Goal: Information Seeking & Learning: Find specific fact

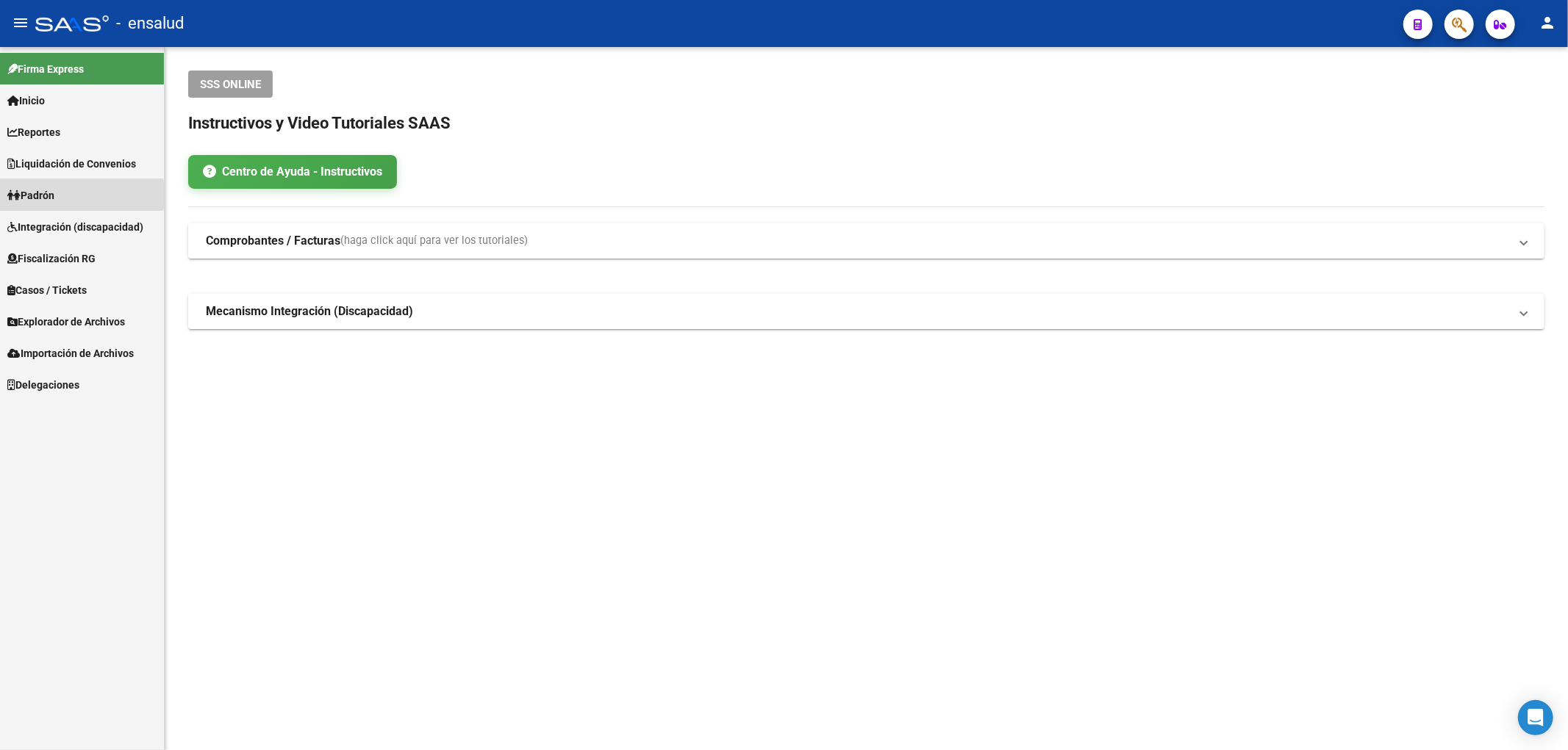
click at [46, 195] on span "Padrón" at bounding box center [31, 195] width 47 height 16
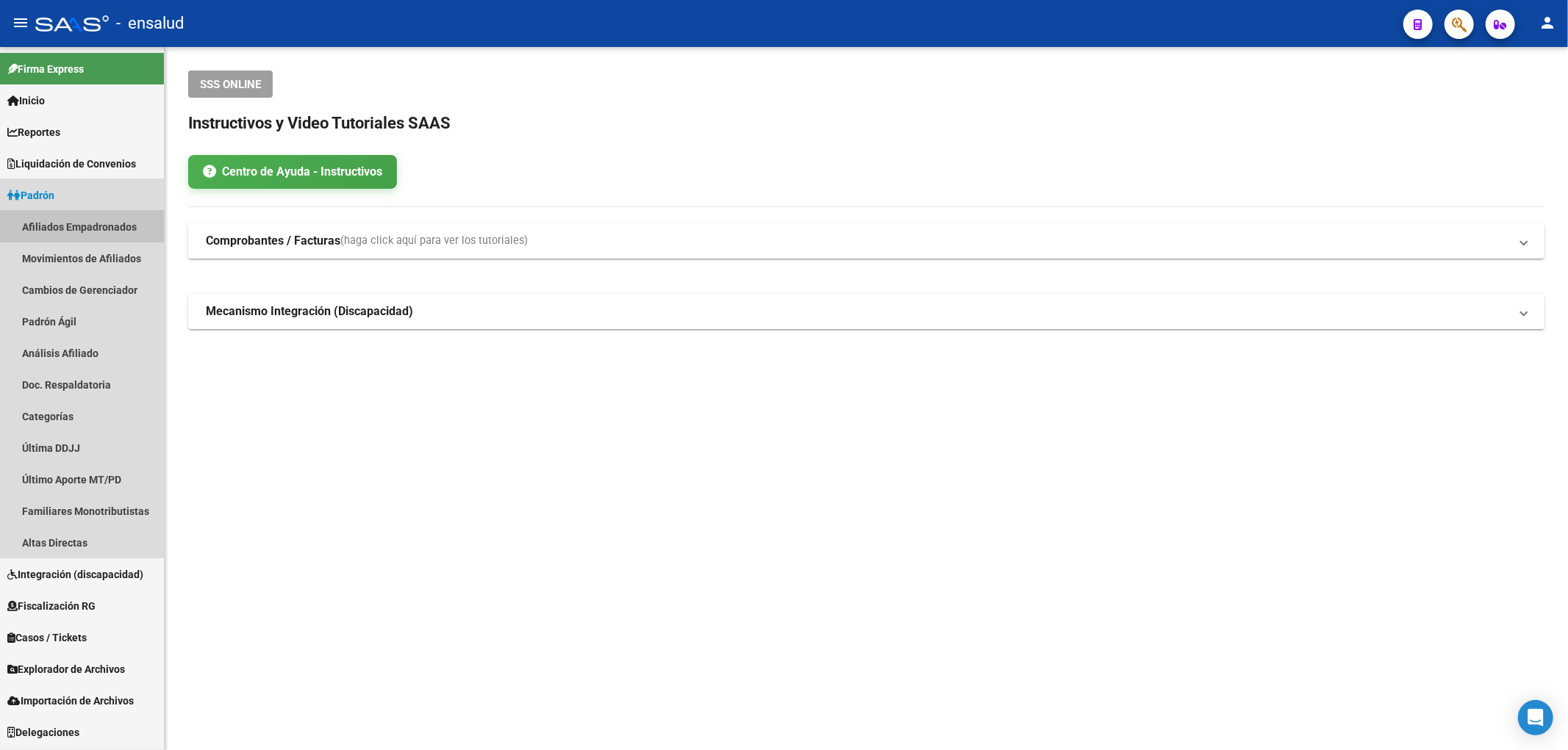
click at [52, 217] on link "Afiliados Empadronados" at bounding box center [82, 226] width 164 height 31
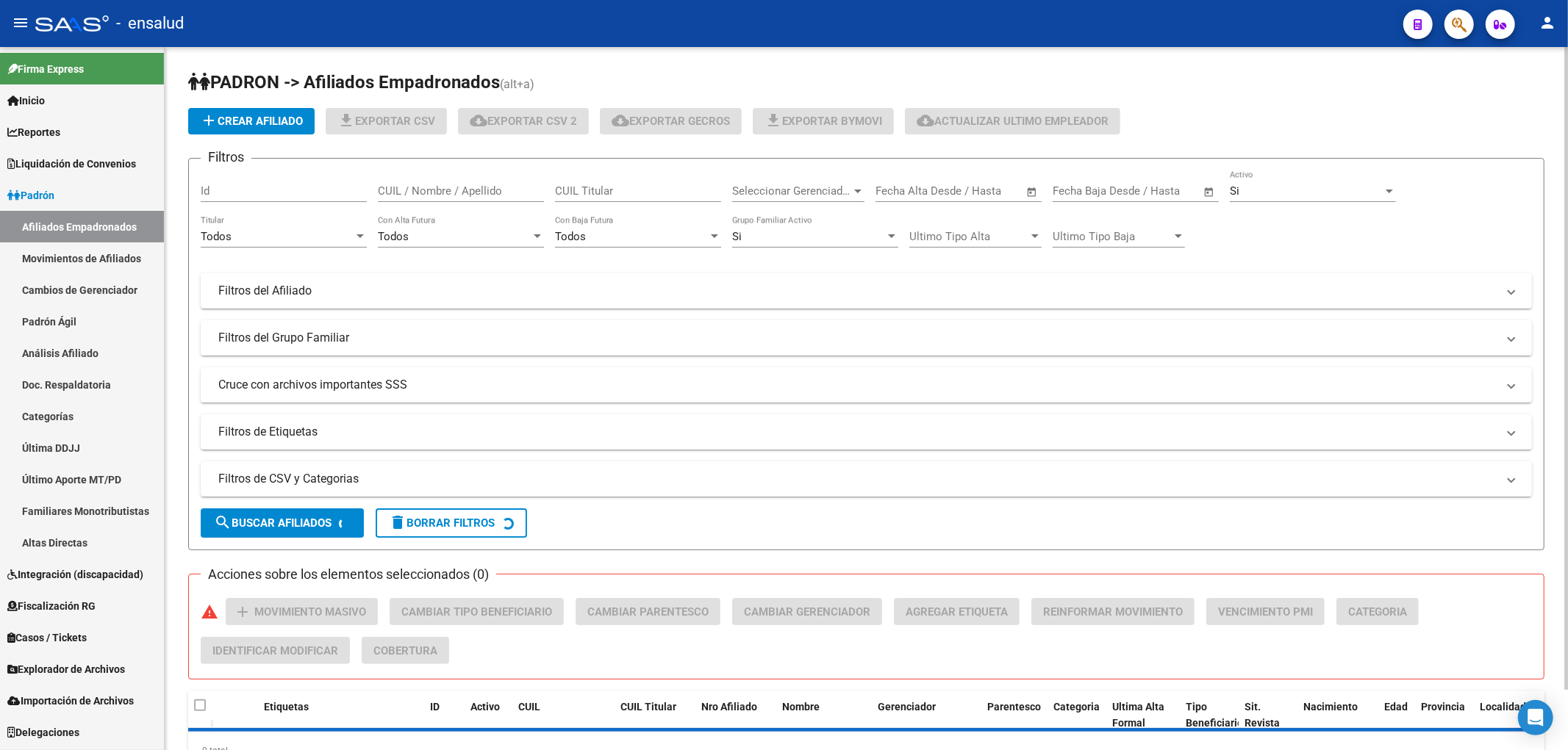
click at [479, 193] on input "CUIL / Nombre / Apellido" at bounding box center [460, 192] width 166 height 13
paste input "38073030"
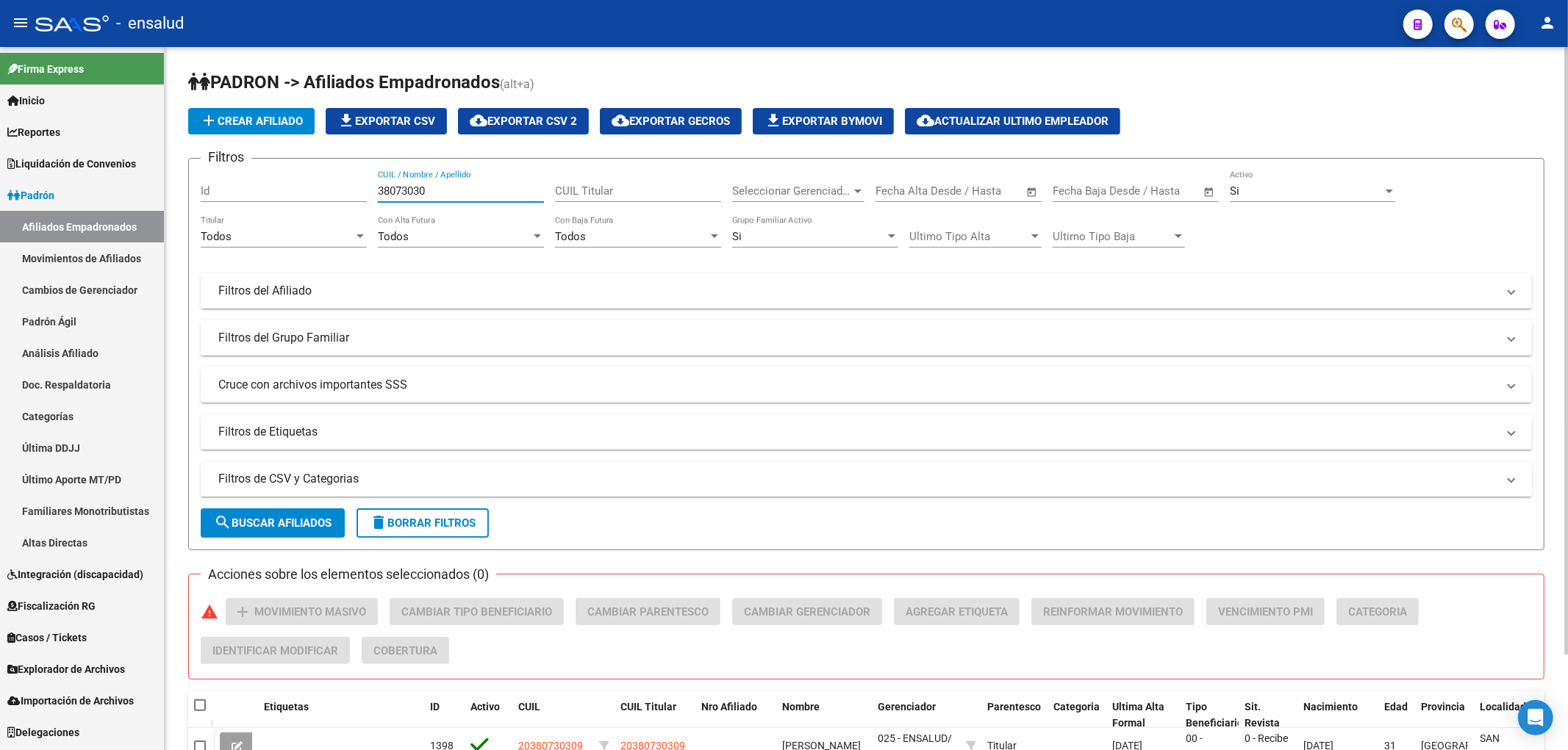
scroll to position [111, 0]
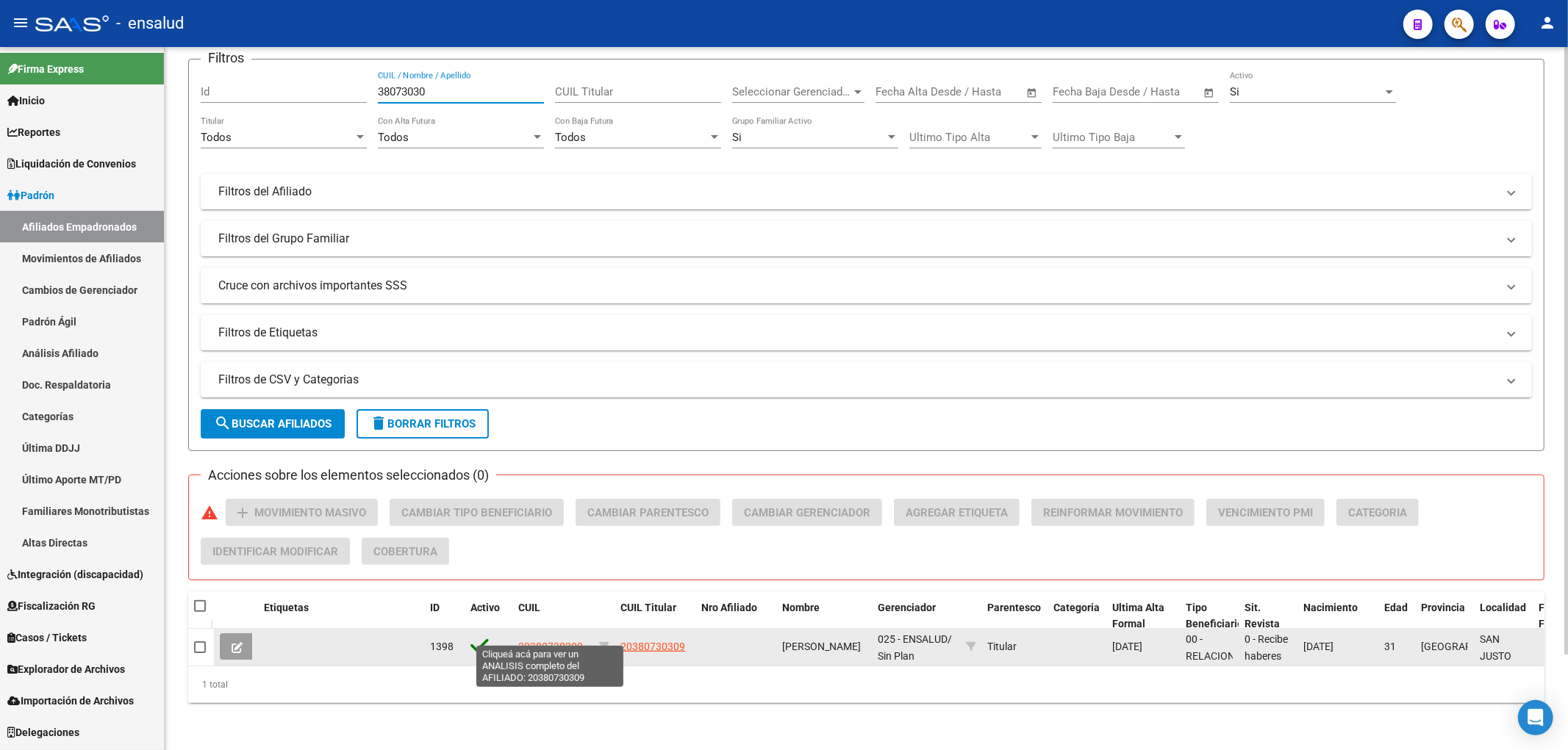
type input "38073030"
click at [548, 640] on span "20380730309" at bounding box center [551, 646] width 65 height 11
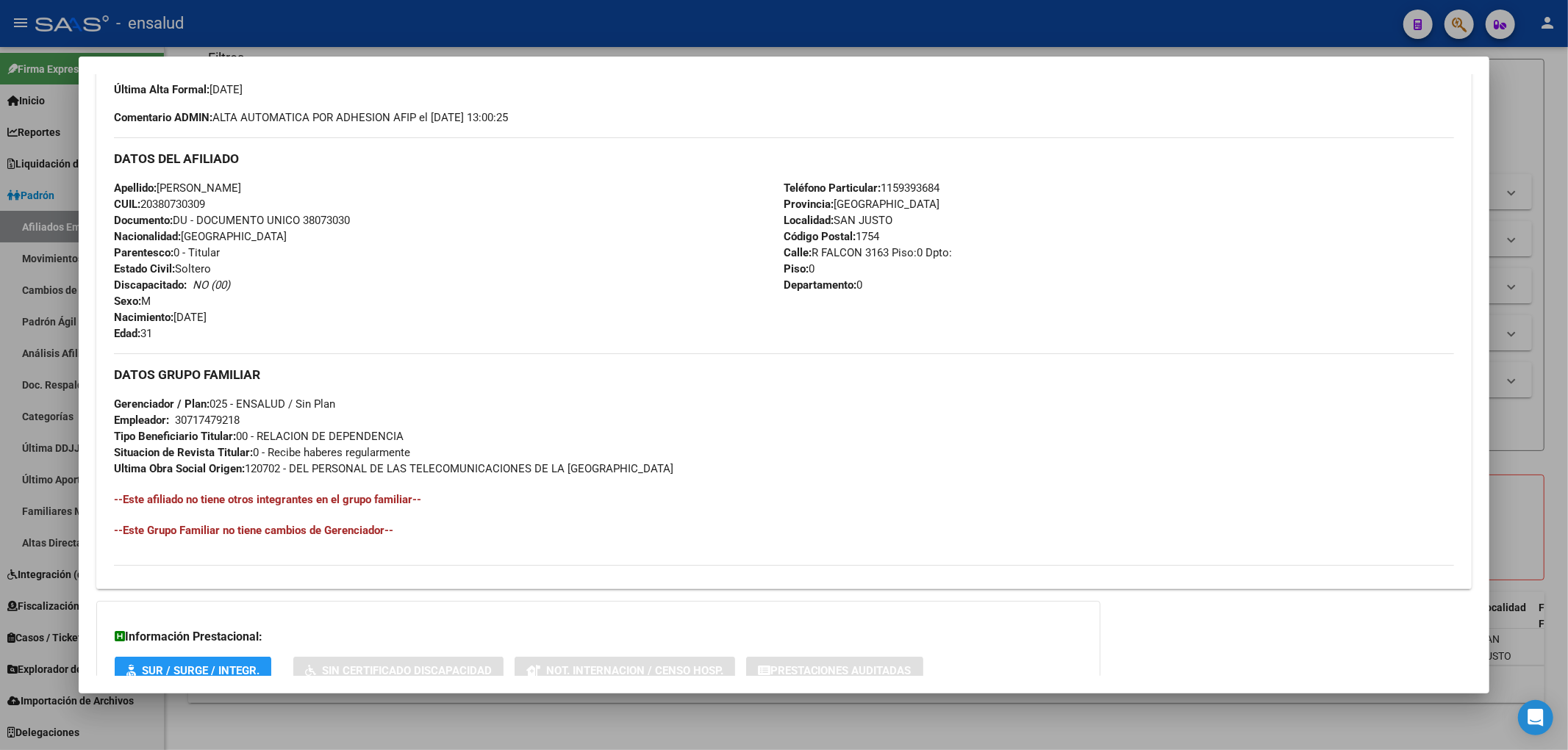
scroll to position [515, 0]
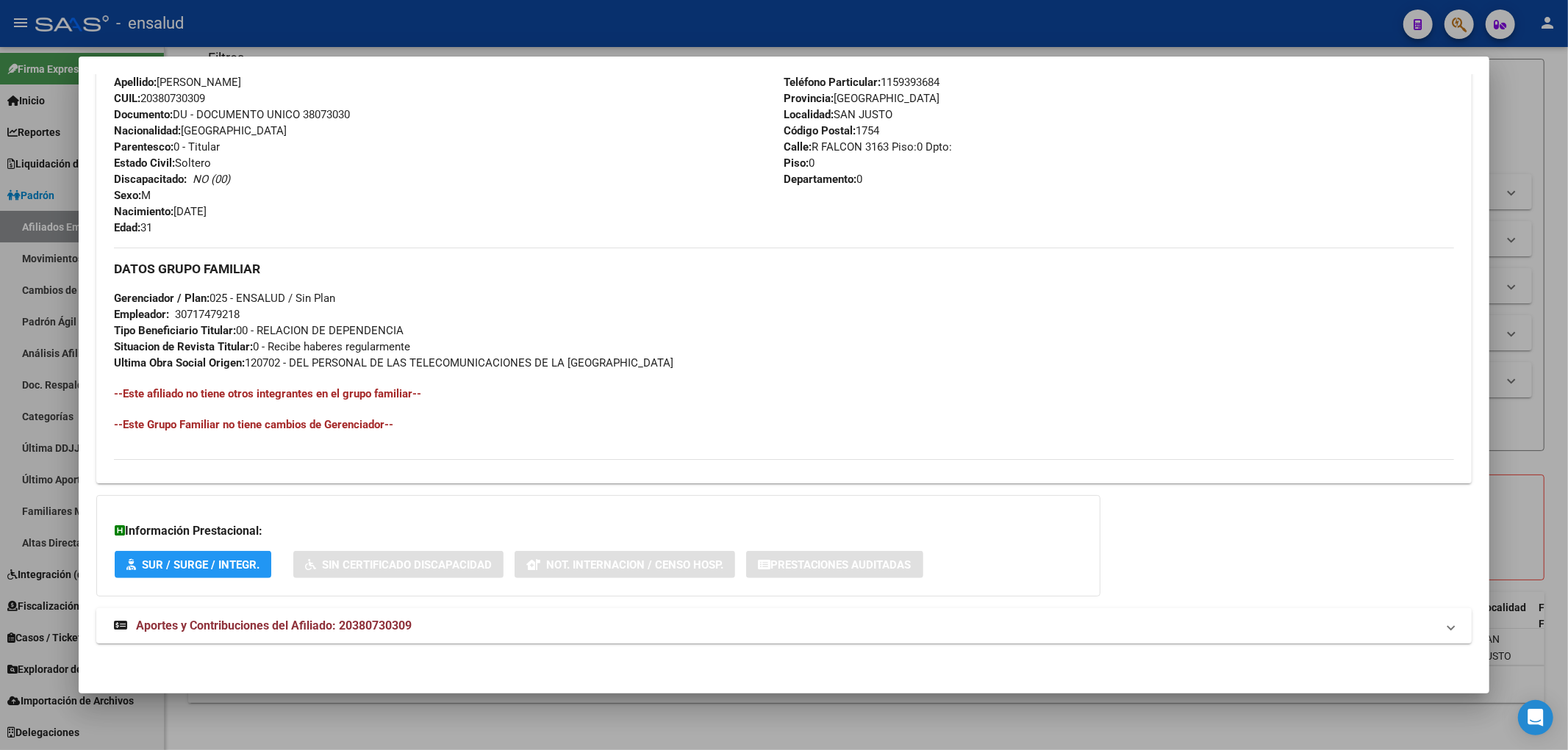
click at [209, 621] on span "Aportes y Contribuciones del Afiliado: 20380730309" at bounding box center [274, 625] width 275 height 14
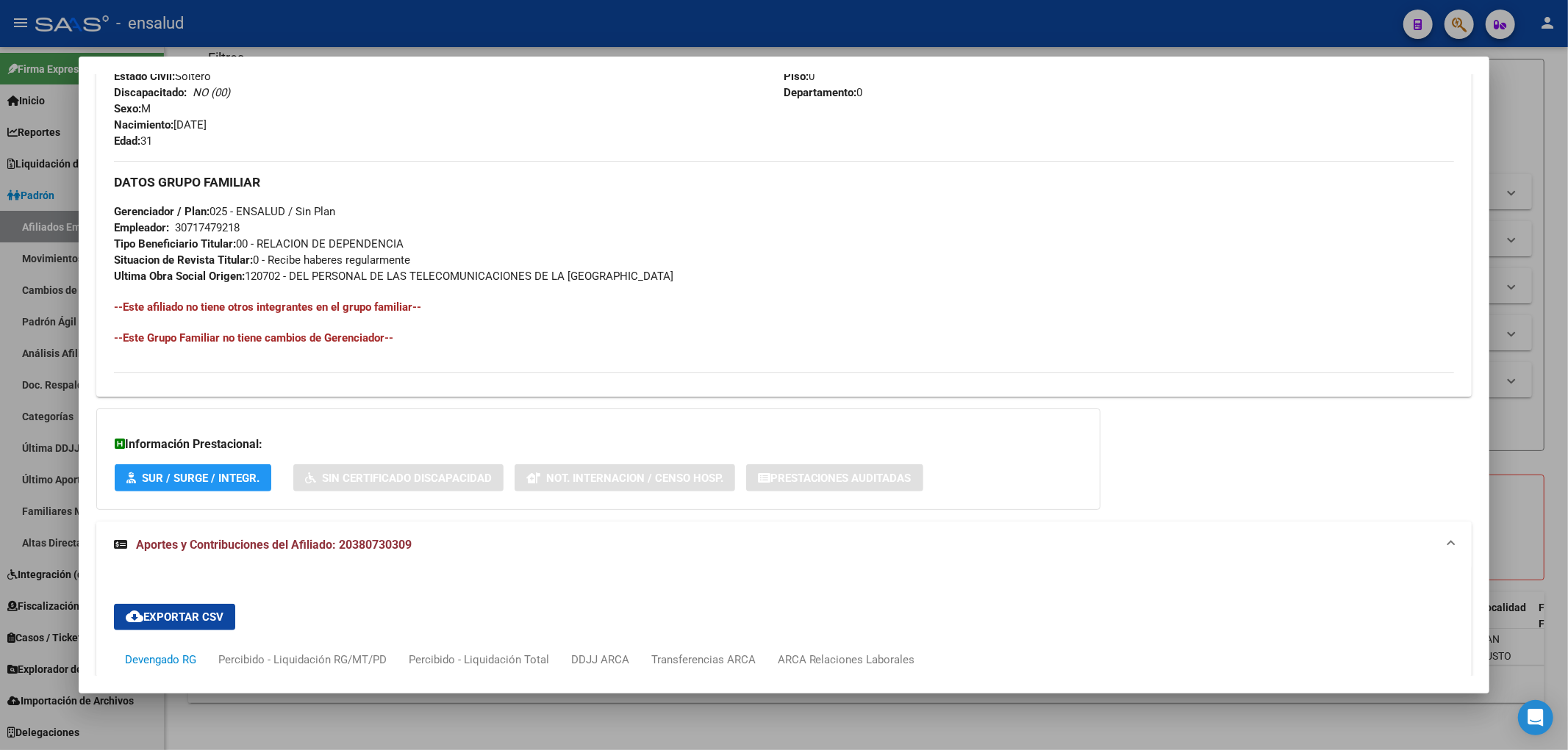
scroll to position [1009, 0]
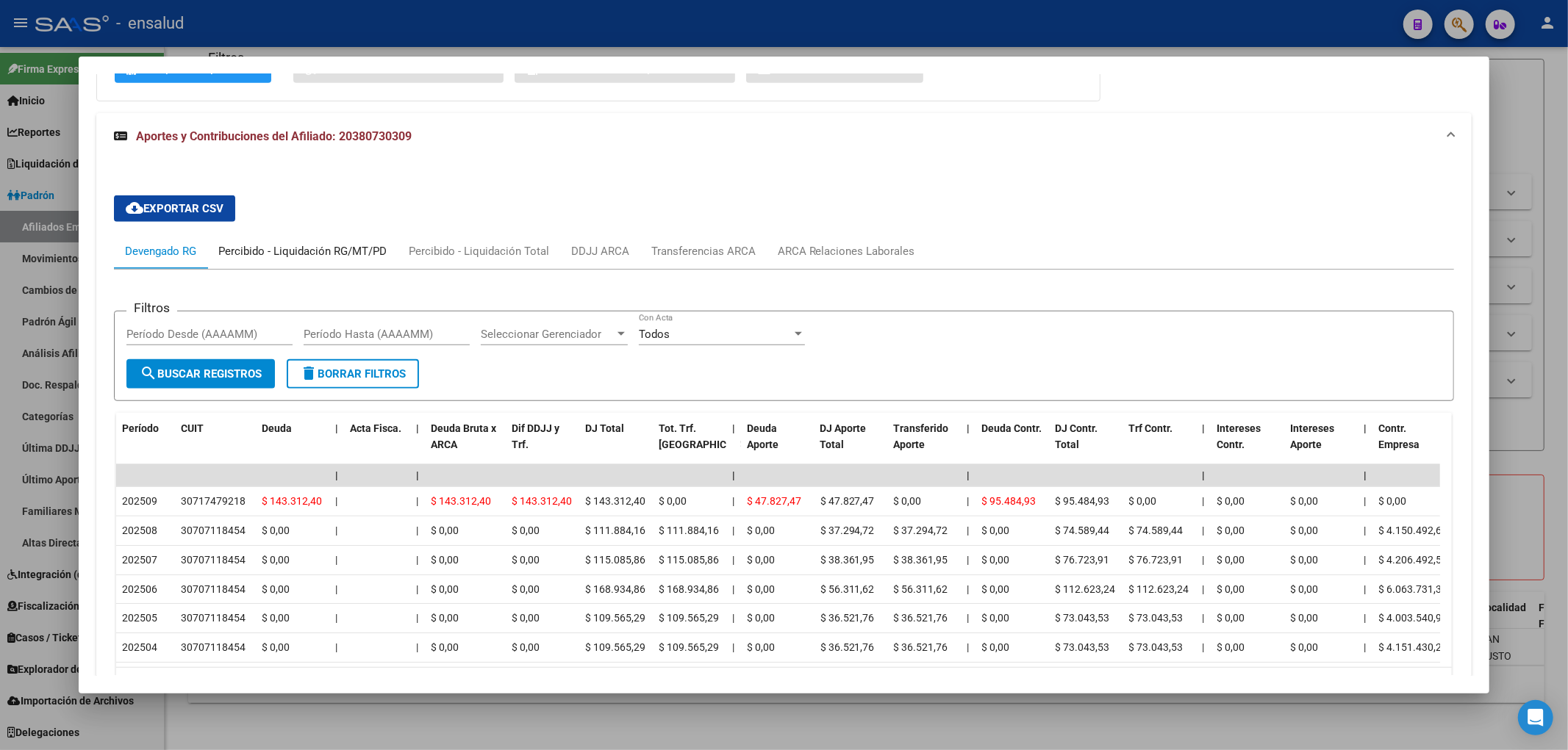
click at [325, 250] on div "Percibido - Liquidación RG/MT/PD" at bounding box center [302, 251] width 169 height 16
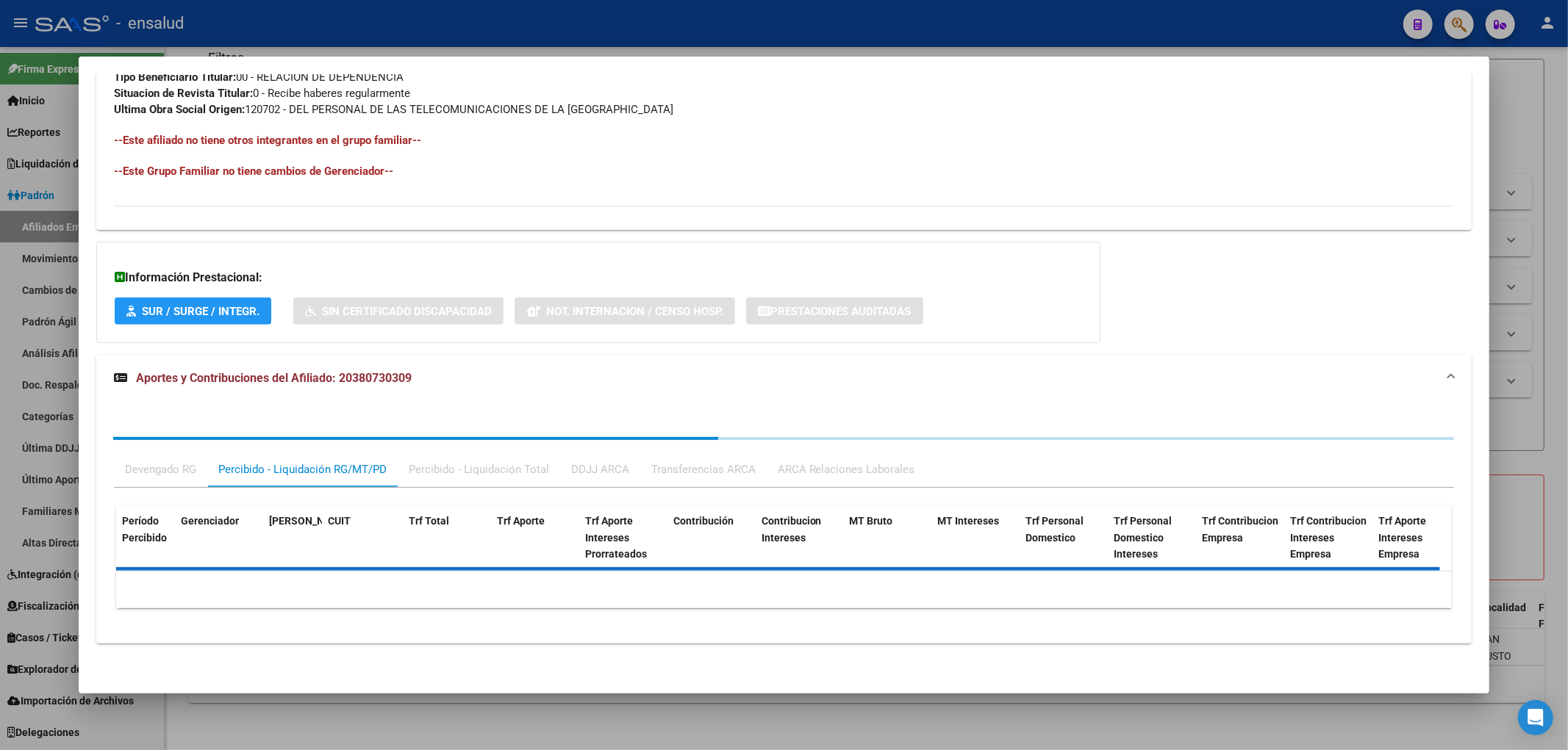
scroll to position [922, 0]
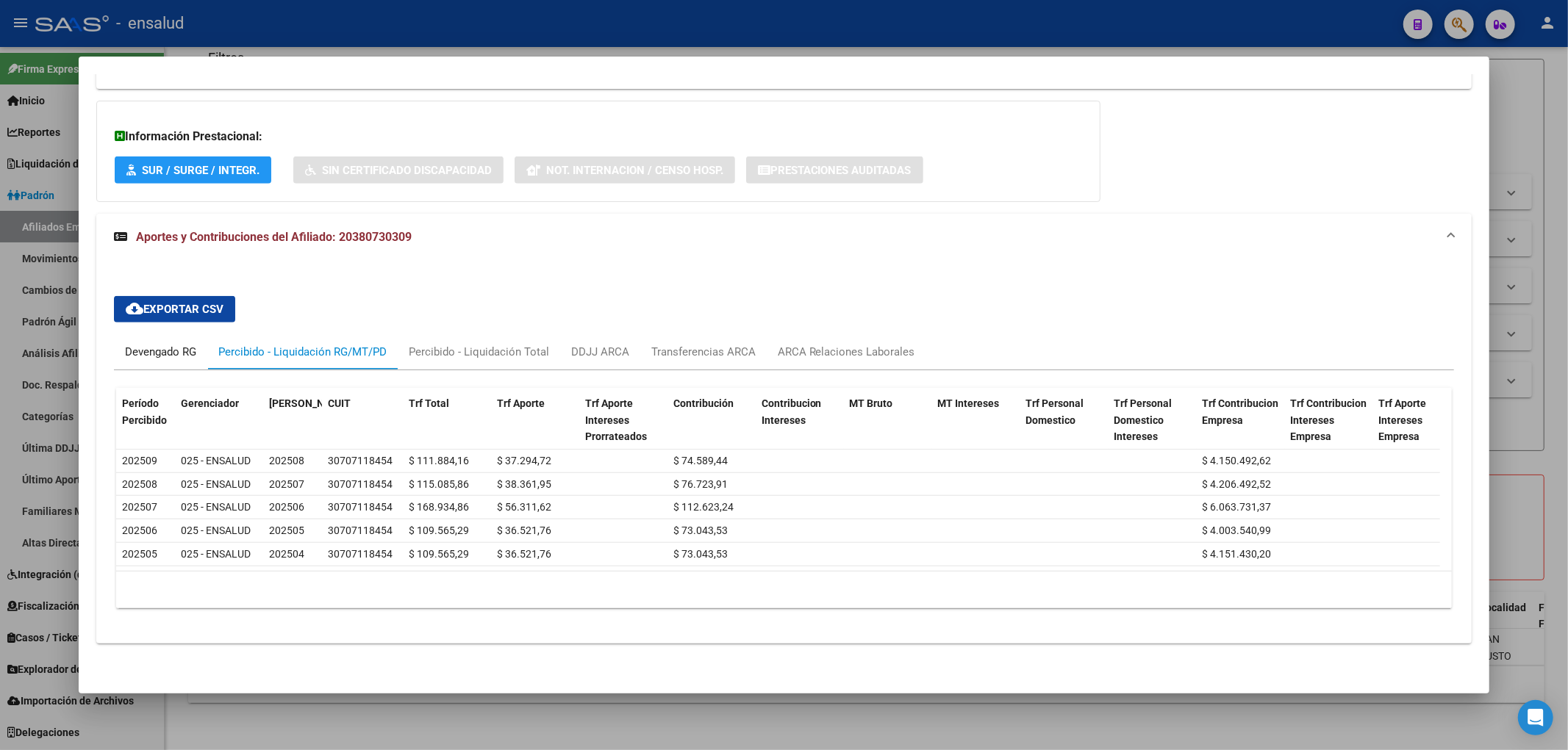
click at [168, 344] on div "Devengado RG" at bounding box center [160, 352] width 71 height 16
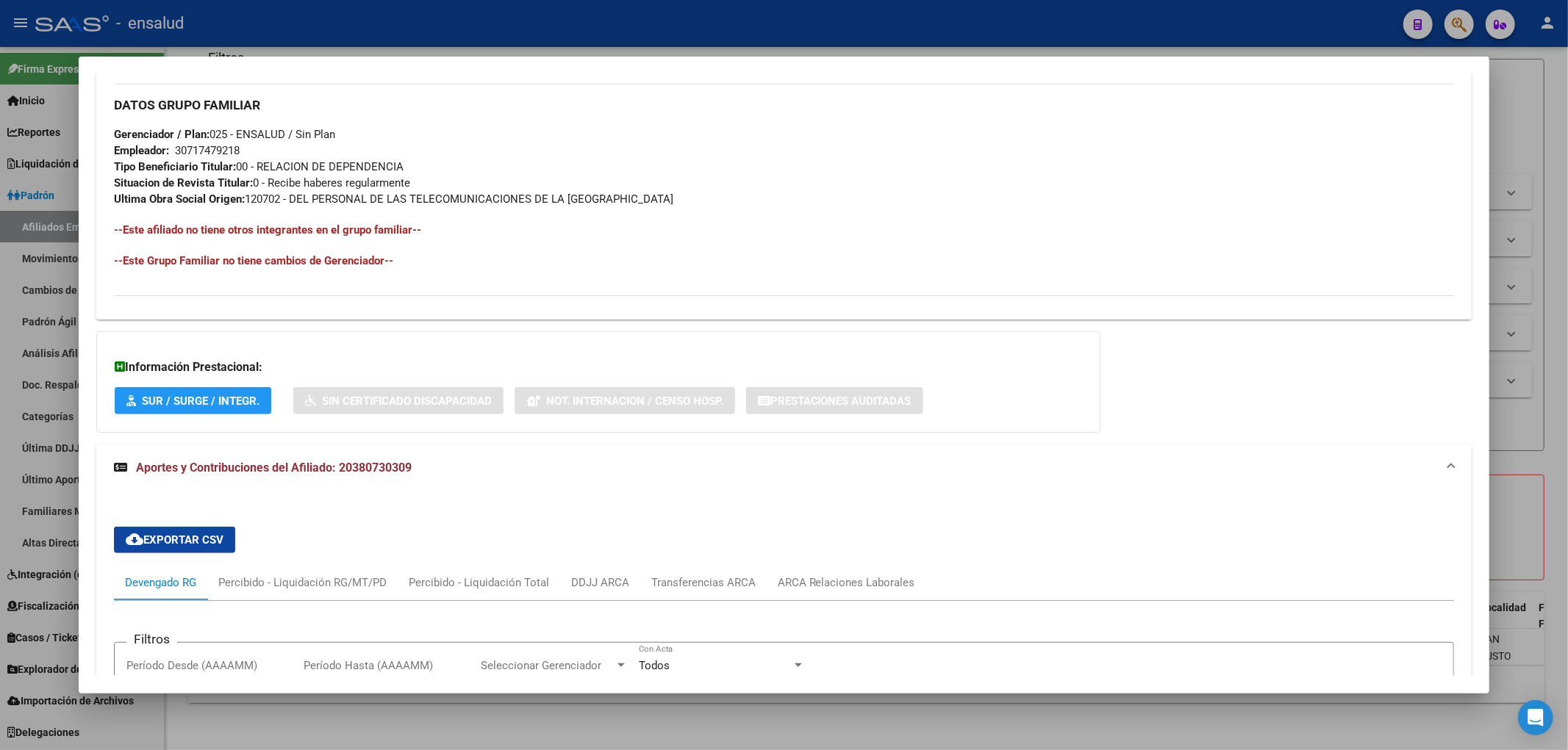
scroll to position [351, 0]
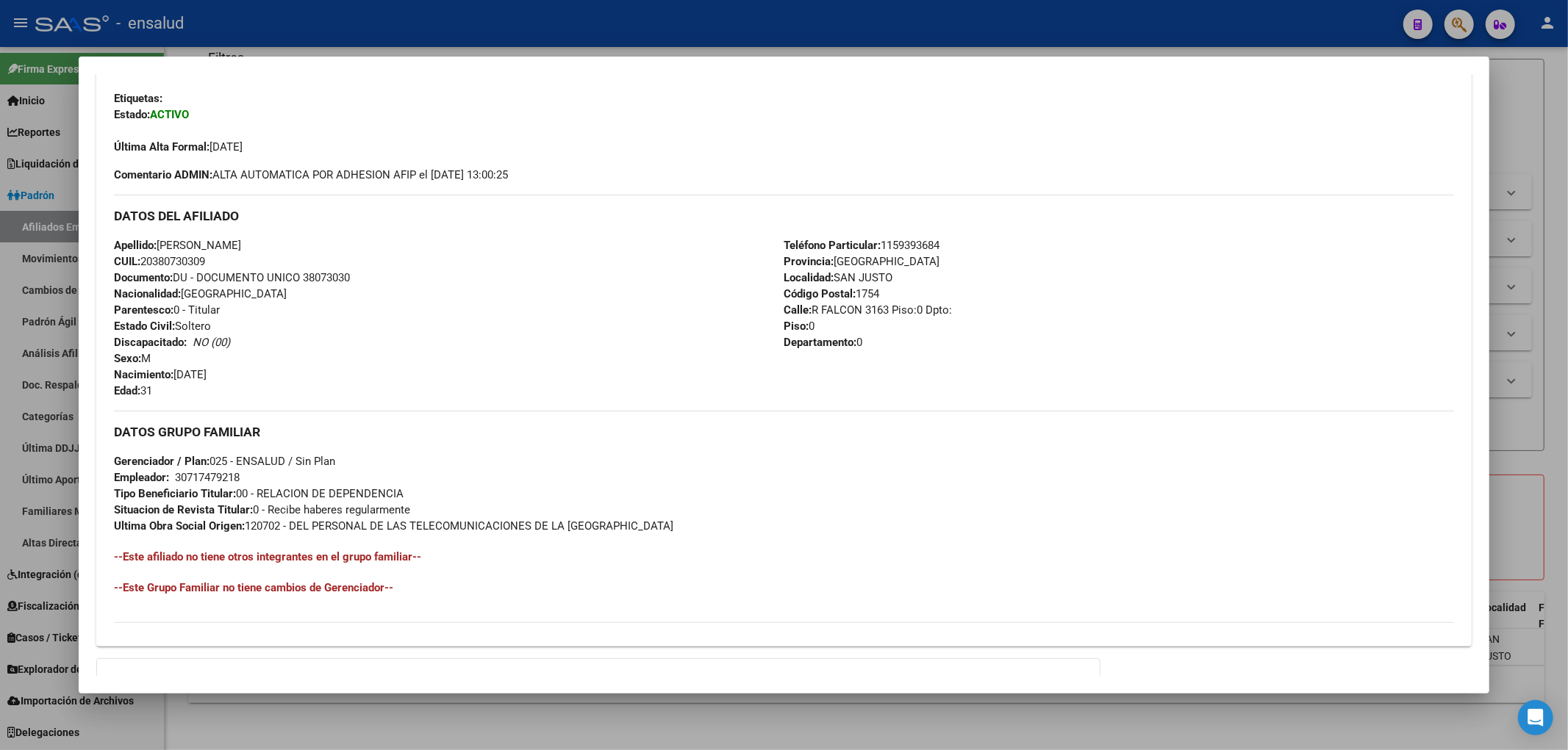
click at [187, 260] on span "CUIL: 20380730309" at bounding box center [160, 262] width 92 height 13
copy span "20380730309"
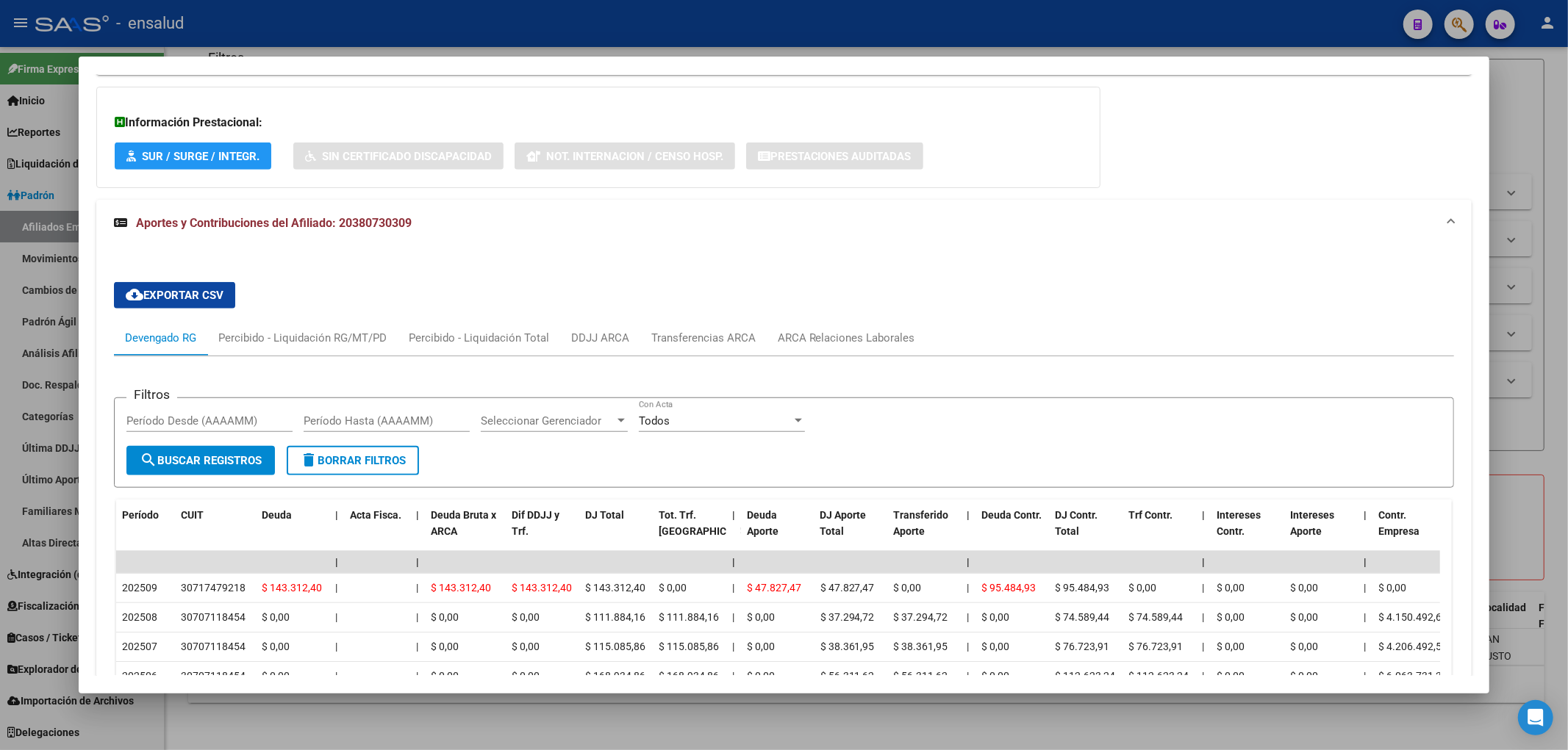
scroll to position [1122, 0]
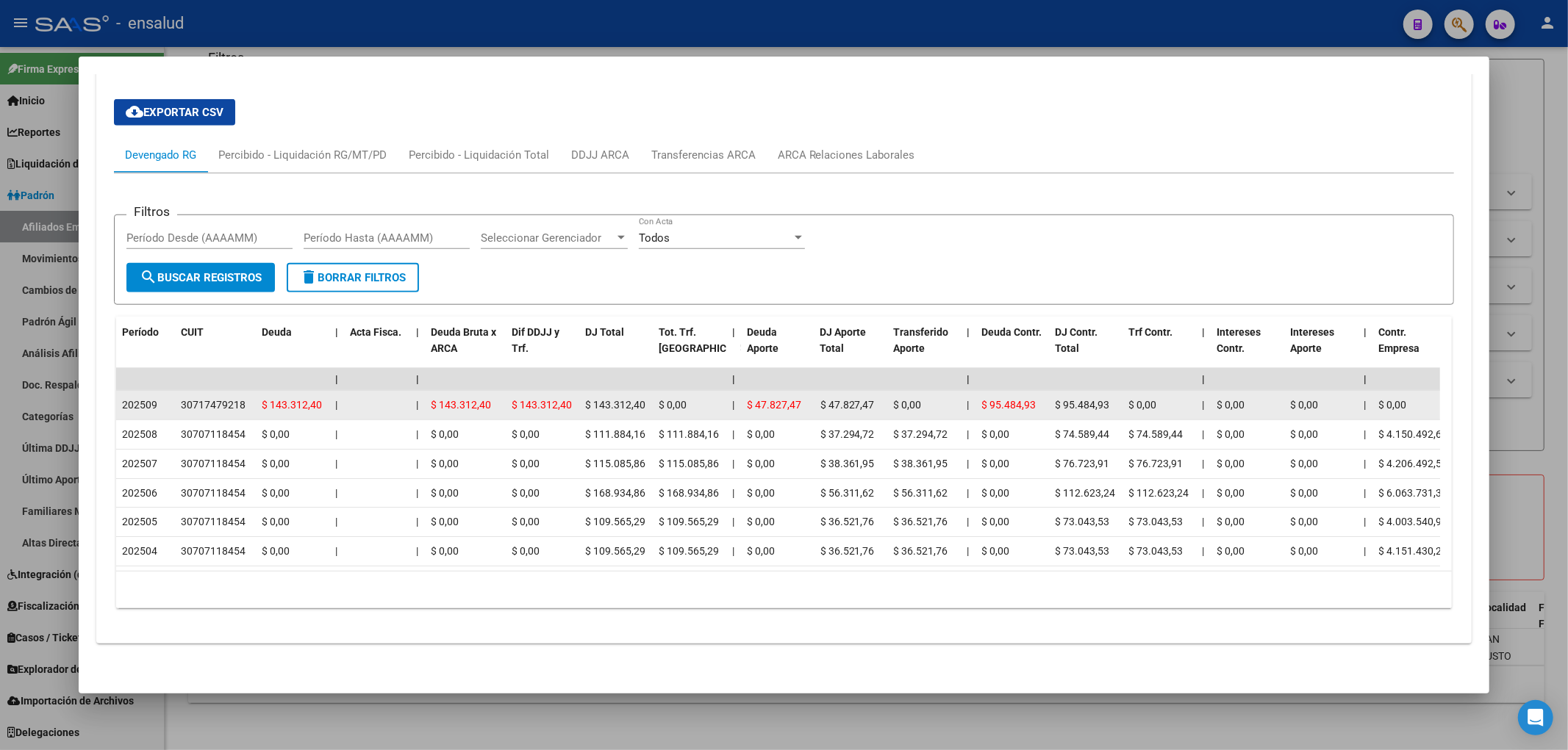
click at [221, 396] on div "30717479218" at bounding box center [214, 405] width 65 height 17
copy div "30717479218"
